Goal: Find contact information: Find contact information

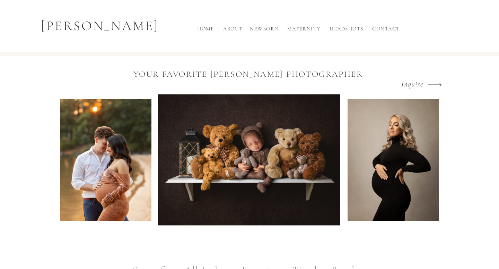
click at [379, 29] on h2 "Contact" at bounding box center [385, 30] width 31 height 11
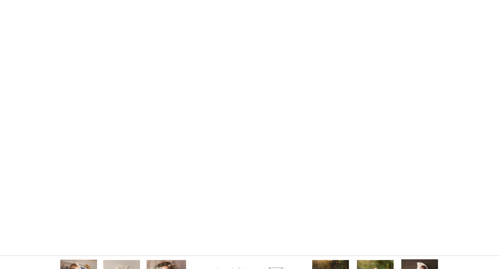
scroll to position [611, 0]
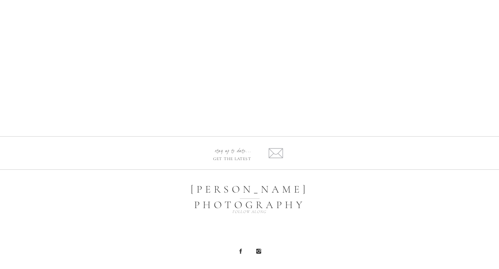
scroll to position [715, 0]
